Goal: Information Seeking & Learning: Learn about a topic

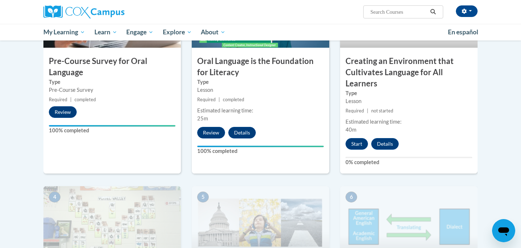
scroll to position [224, 0]
click at [358, 141] on button "Start" at bounding box center [357, 144] width 22 height 12
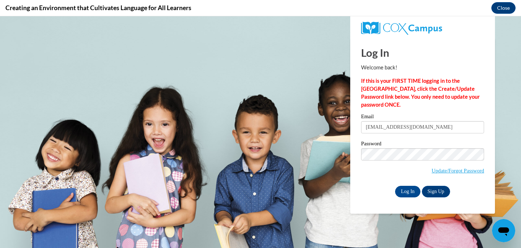
scroll to position [0, 0]
click at [411, 195] on input "Log In" at bounding box center [407, 192] width 25 height 12
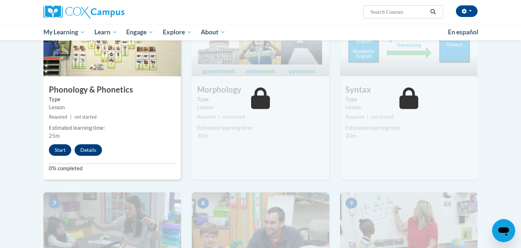
scroll to position [392, 0]
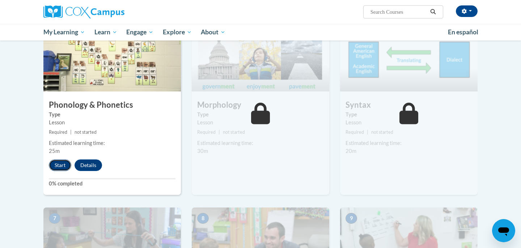
click at [58, 164] on button "Start" at bounding box center [60, 166] width 22 height 12
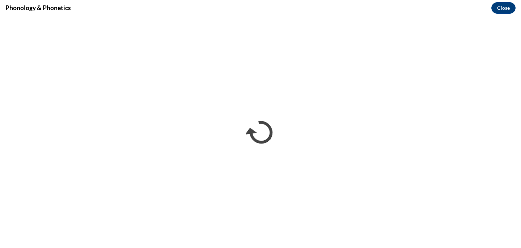
scroll to position [0, 0]
click at [503, 5] on button "Close" at bounding box center [503, 8] width 24 height 12
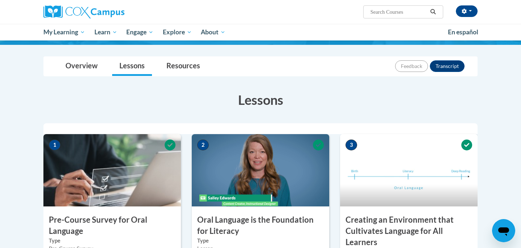
scroll to position [43, 0]
